Goal: Task Accomplishment & Management: Manage account settings

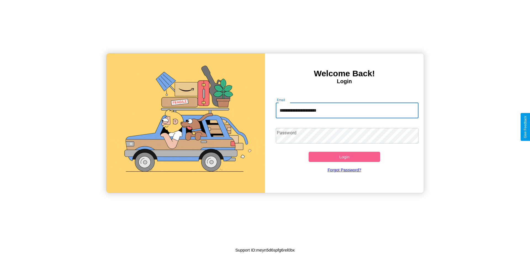
type input "**********"
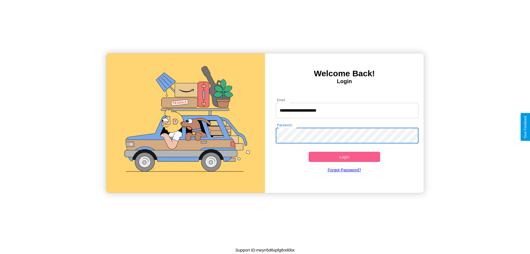
click at [344, 156] on button "Login" at bounding box center [343, 156] width 71 height 10
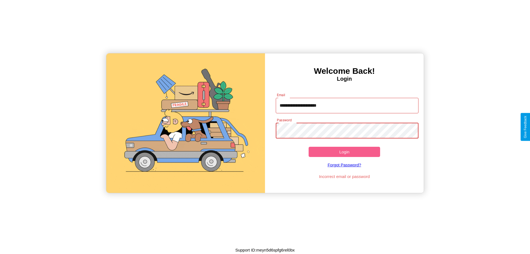
click at [344, 151] on button "Login" at bounding box center [343, 152] width 71 height 10
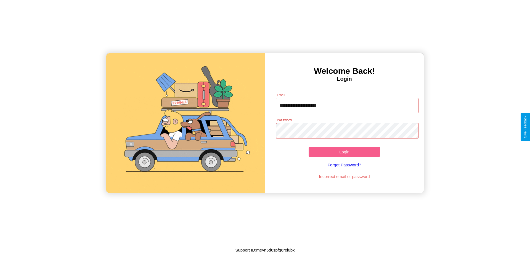
click at [344, 151] on button "Login" at bounding box center [343, 152] width 71 height 10
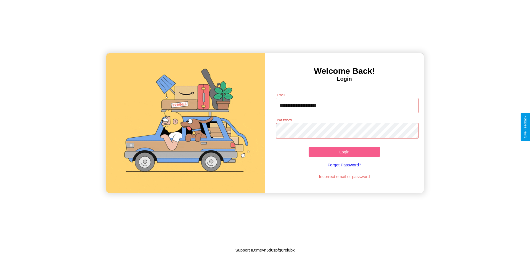
click at [344, 151] on button "Login" at bounding box center [343, 152] width 71 height 10
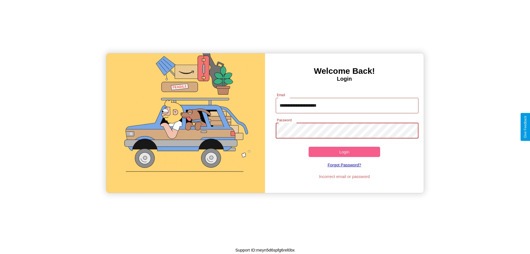
click at [344, 151] on button "Login" at bounding box center [343, 152] width 71 height 10
